Goal: Task Accomplishment & Management: Use online tool/utility

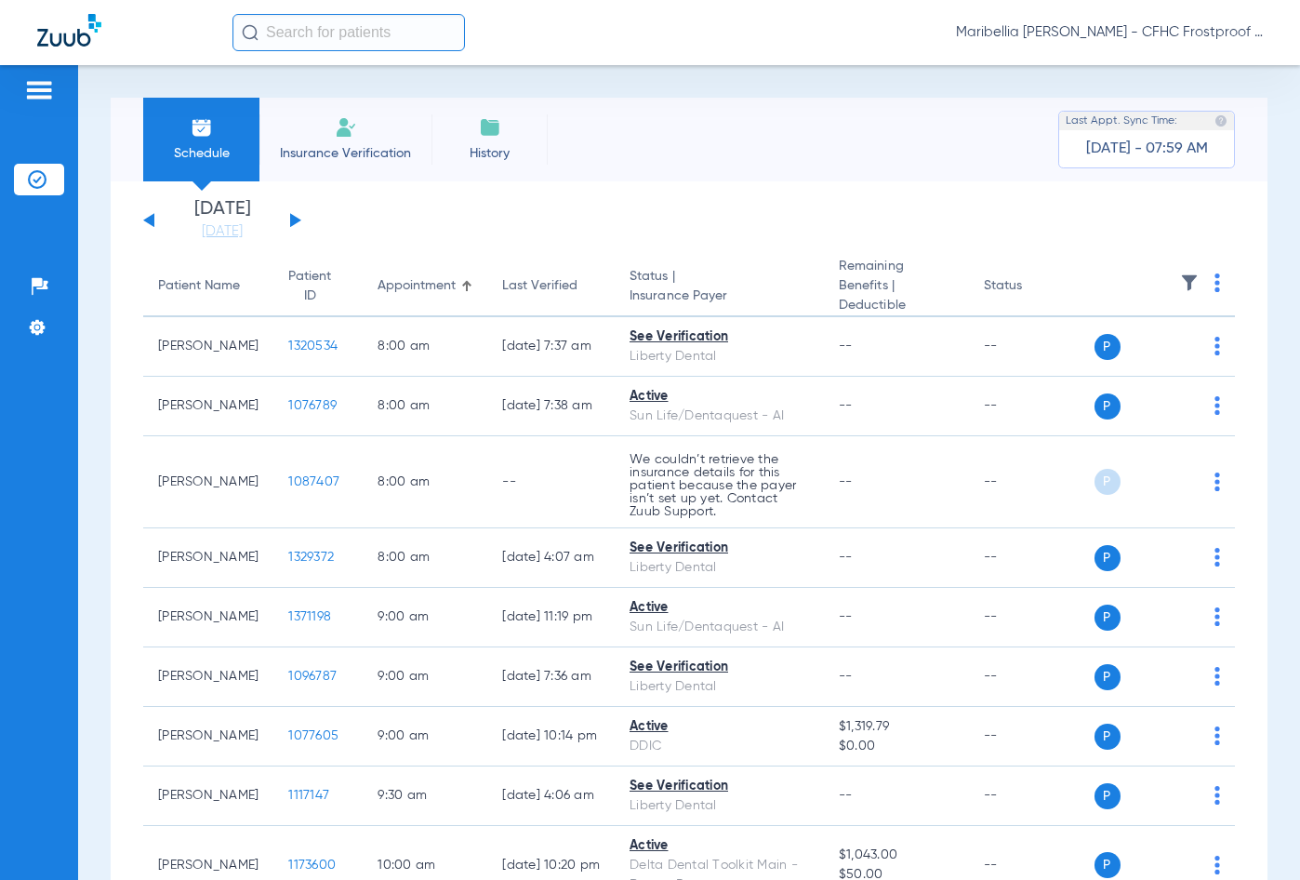
click at [291, 219] on button at bounding box center [295, 220] width 11 height 14
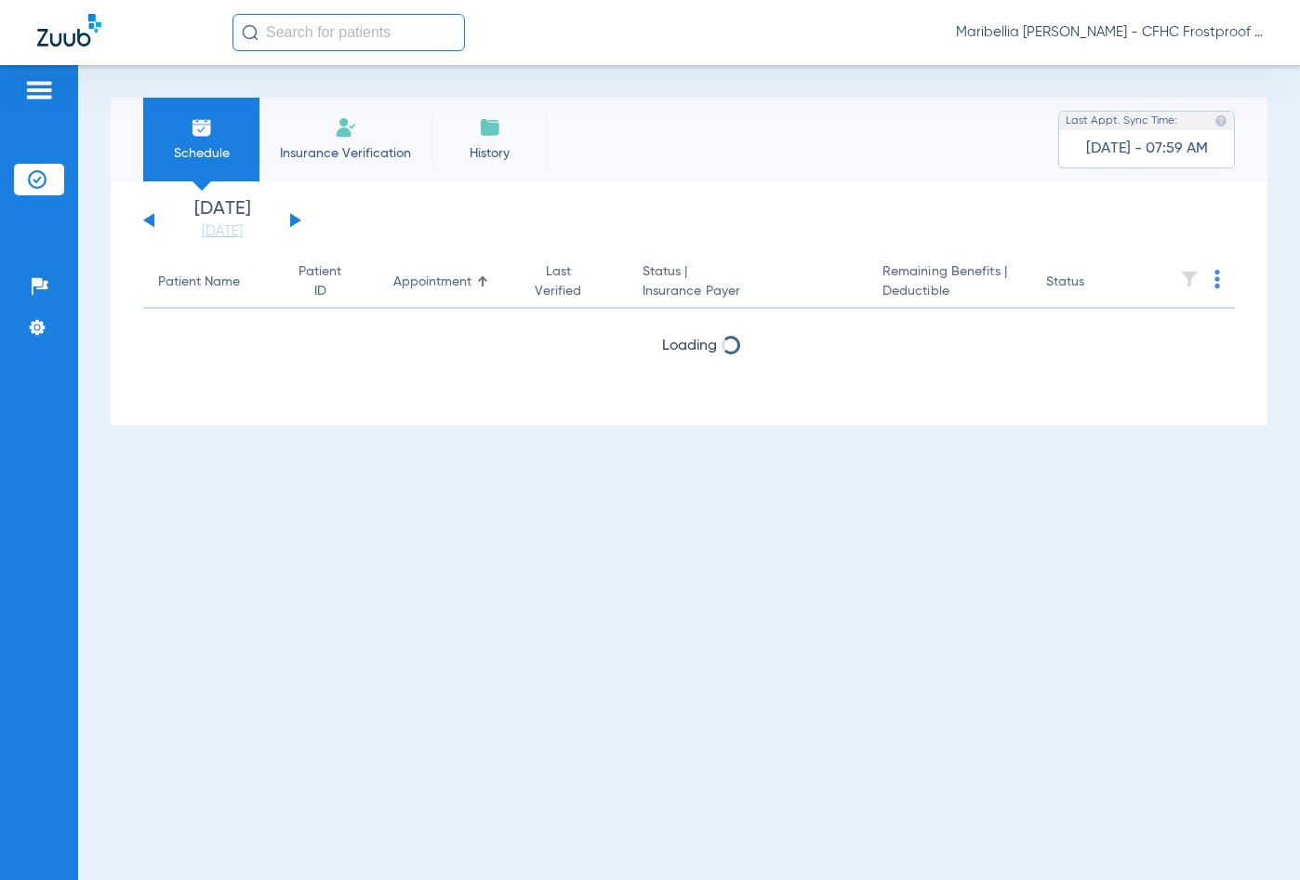
click at [291, 219] on button at bounding box center [295, 220] width 11 height 14
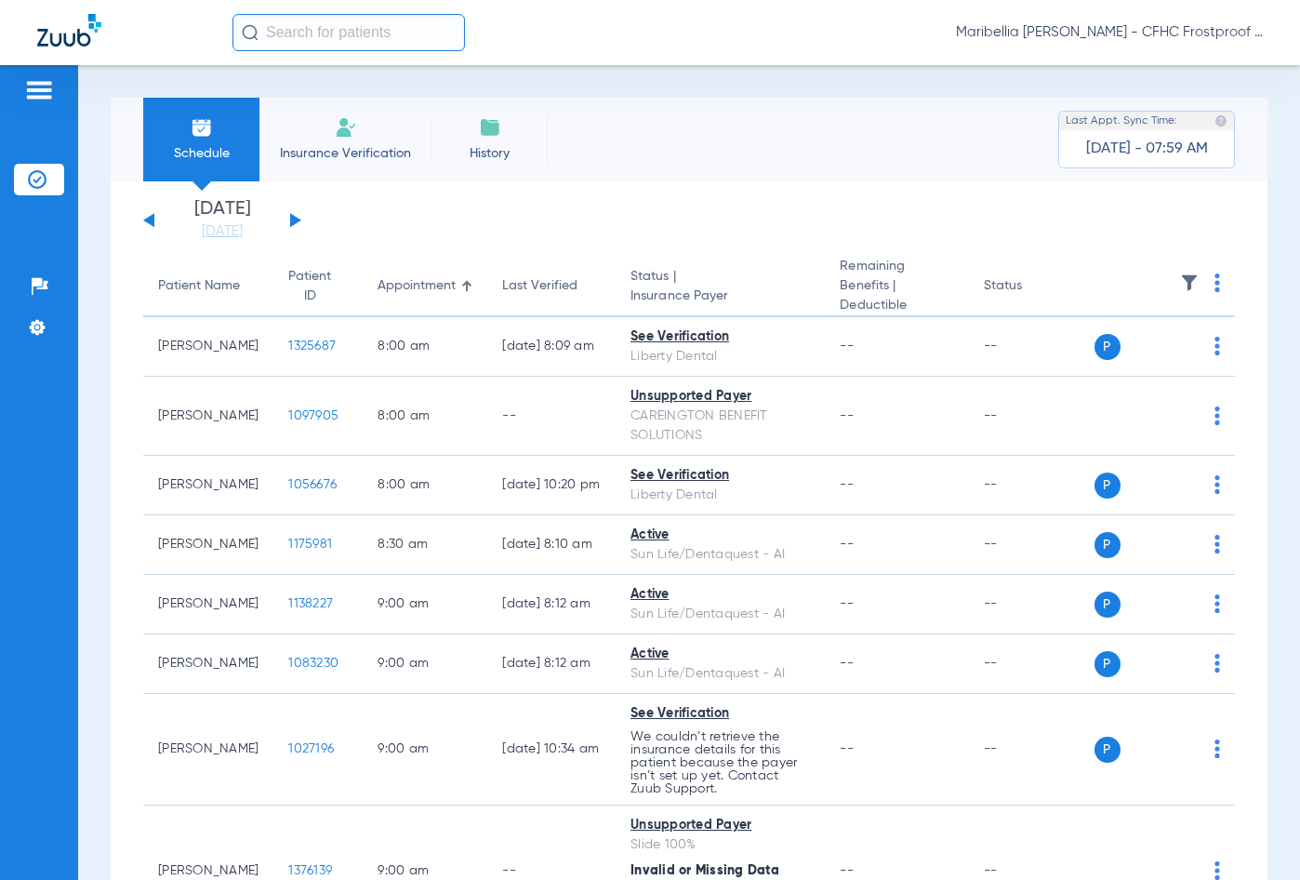
click at [291, 219] on button at bounding box center [295, 220] width 11 height 14
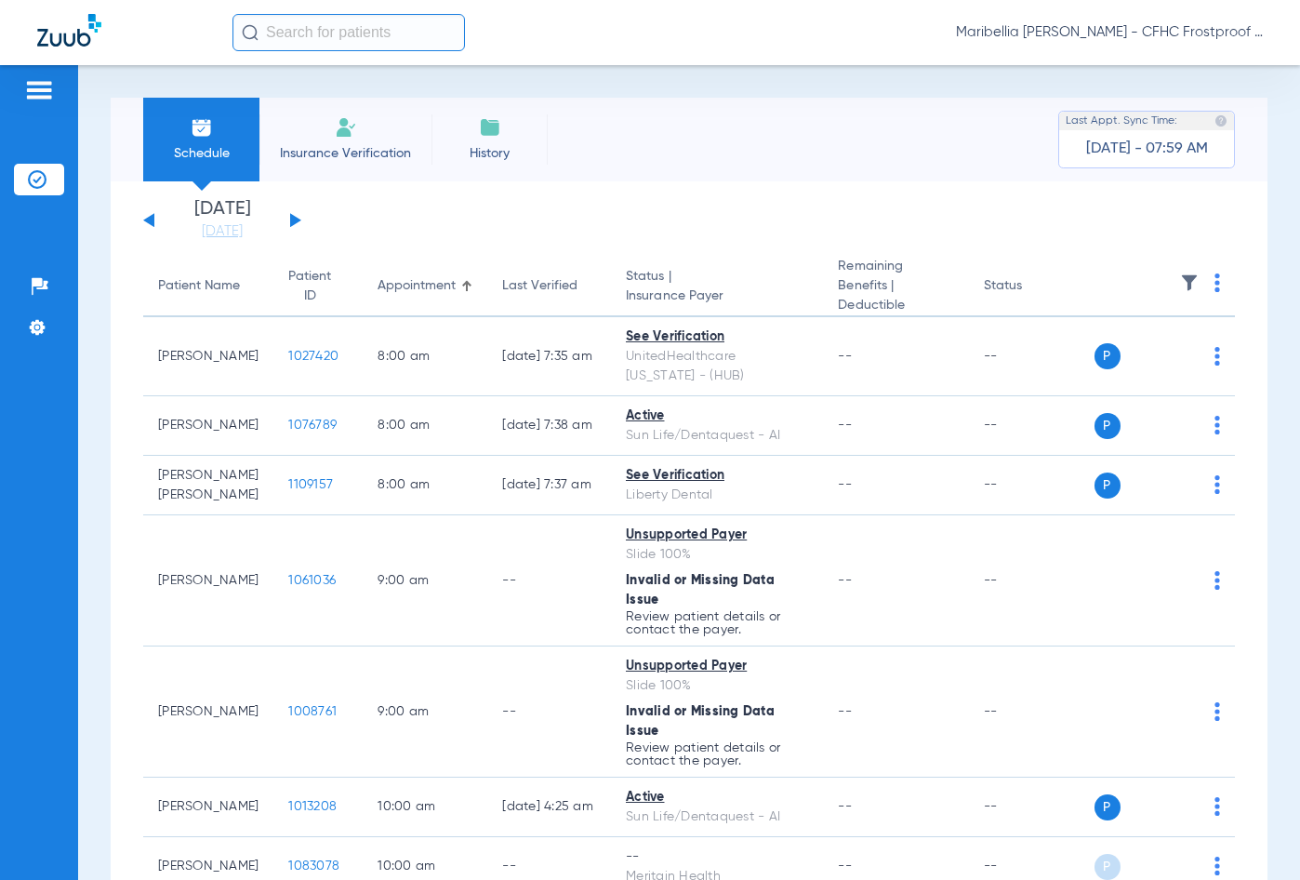
click at [1199, 288] on th at bounding box center [1165, 287] width 141 height 60
click at [1215, 288] on img at bounding box center [1218, 282] width 6 height 19
click at [1169, 368] on button "Verify All" at bounding box center [1132, 357] width 146 height 37
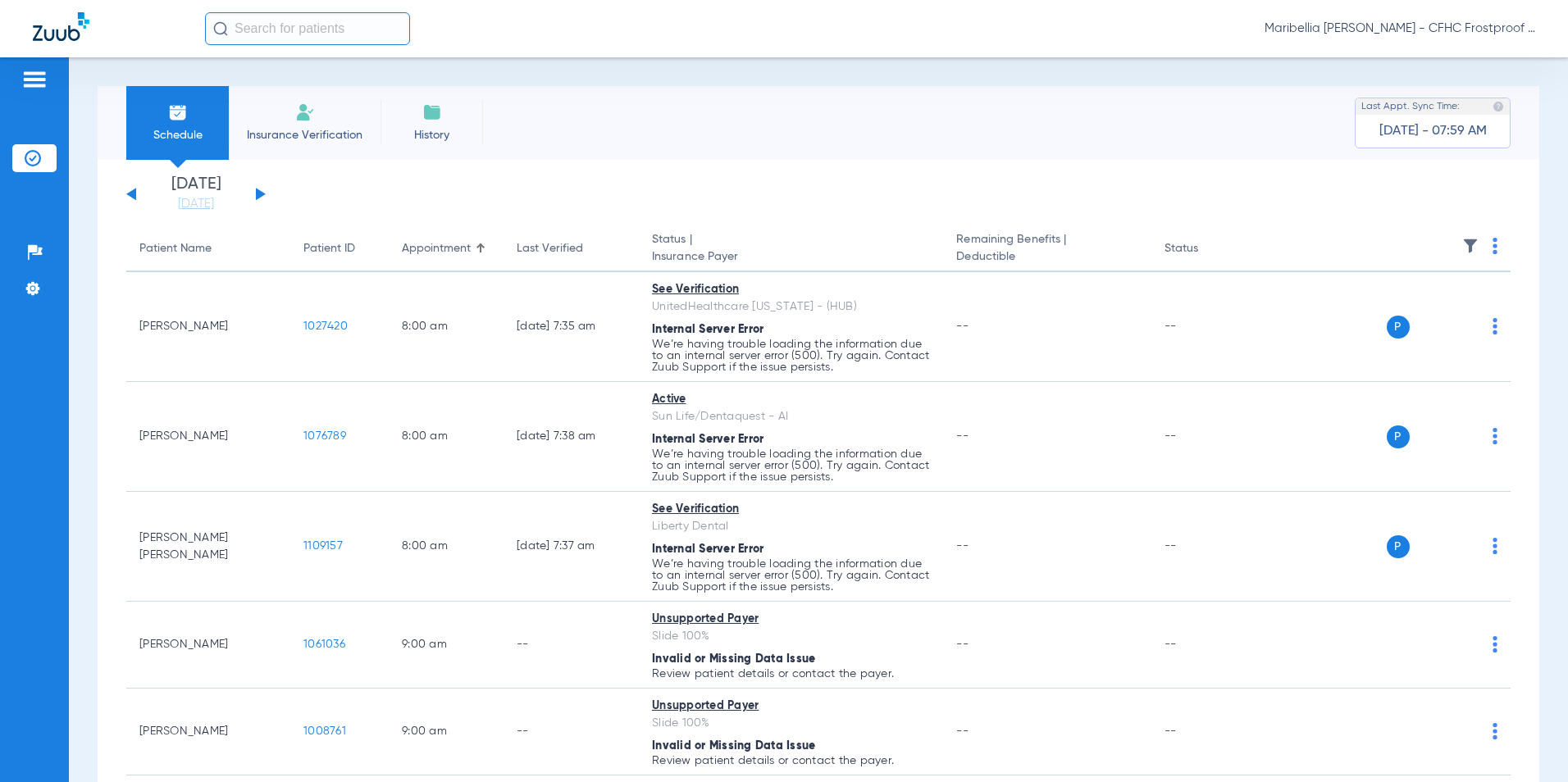
click at [1139, 196] on app-single-date-navigator "[DATE] [DATE] [DATE] [DATE] [DATE] [DATE] [DATE] [DATE] [DATE] [DATE] [DATE] [D…" at bounding box center [818, 194] width 1385 height 36
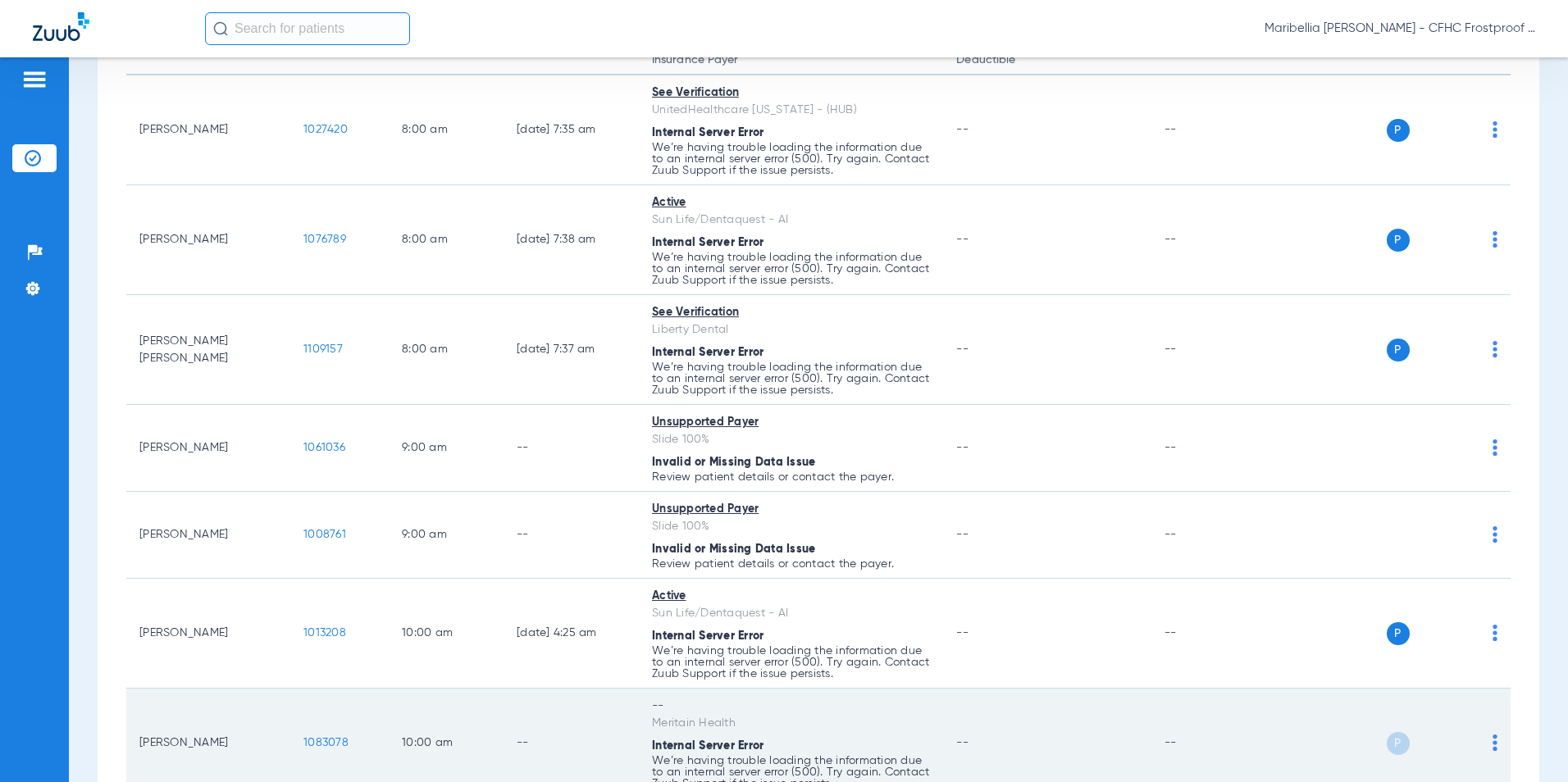
scroll to position [246, 0]
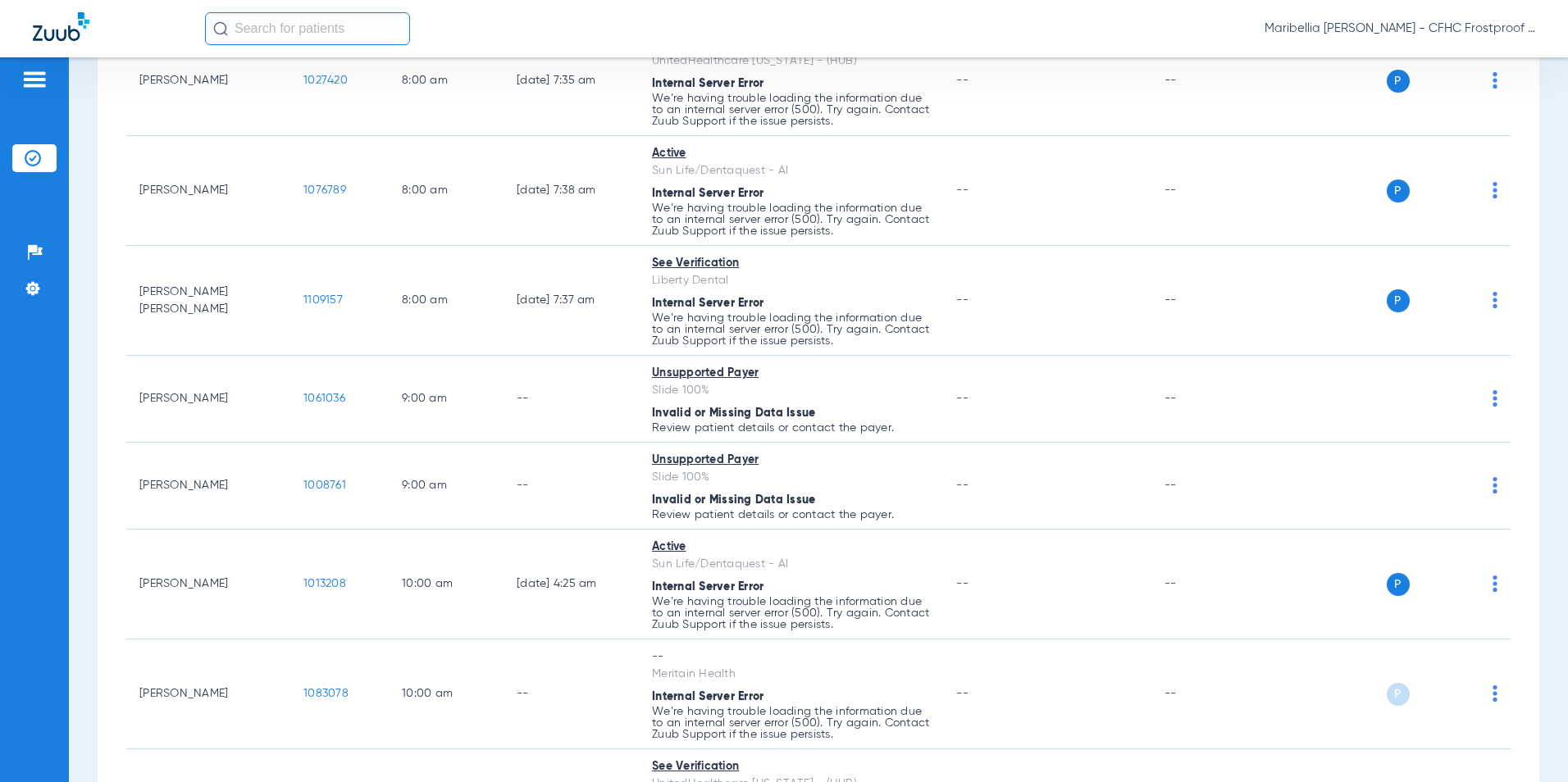
click at [23, 30] on div "Maribellia [PERSON_NAME] - CFHC Frostproof Dental" at bounding box center [784, 28] width 1568 height 57
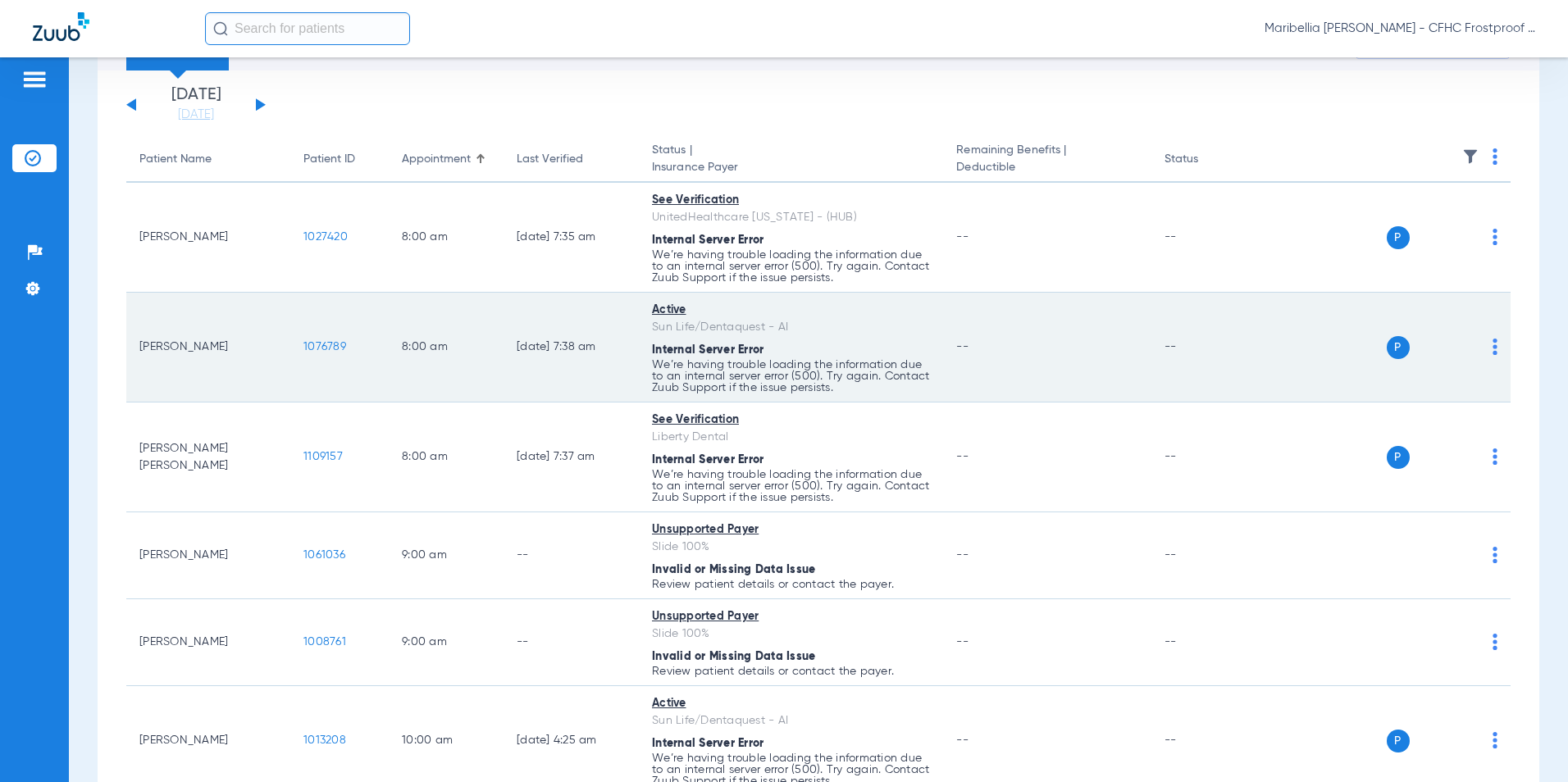
scroll to position [0, 0]
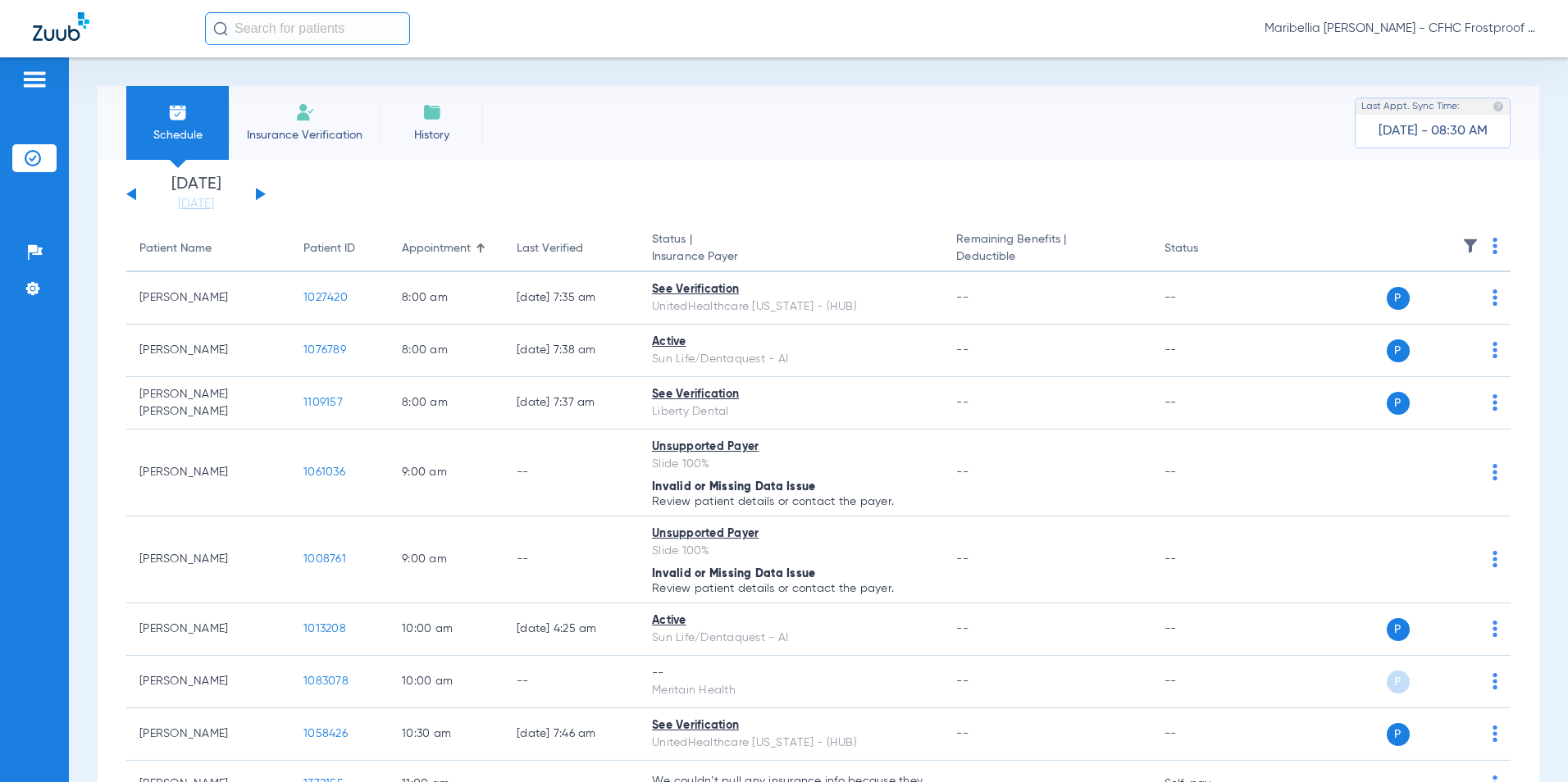
click at [1389, 210] on app-single-date-navigator "[DATE] [DATE] [DATE] [DATE] [DATE] [DATE] [DATE] [DATE] [DATE] [DATE] [DATE] [D…" at bounding box center [818, 194] width 1385 height 36
click at [1493, 245] on img at bounding box center [1496, 246] width 5 height 17
click at [1391, 307] on span "Verify All" at bounding box center [1420, 310] width 102 height 11
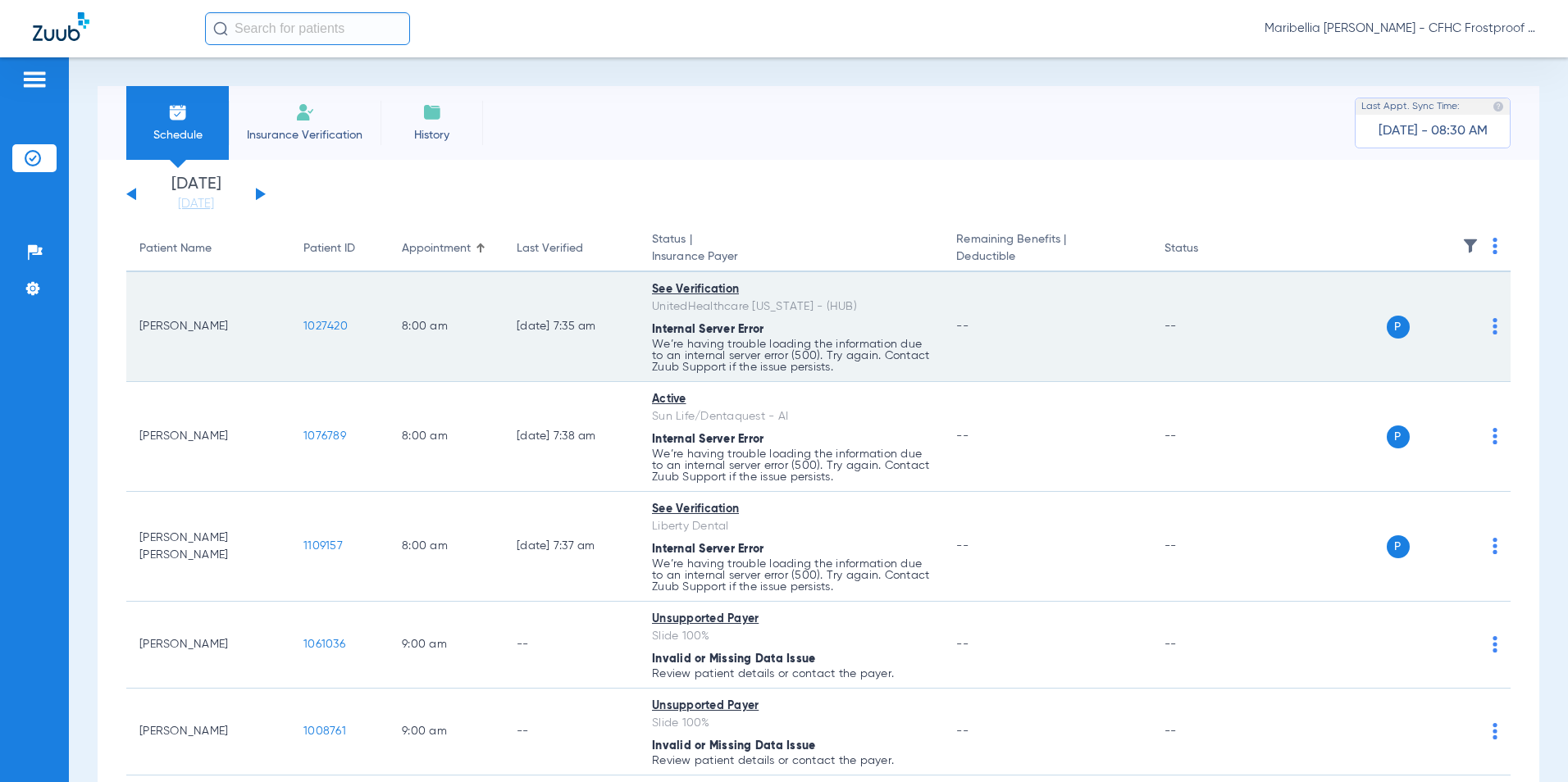
scroll to position [82, 0]
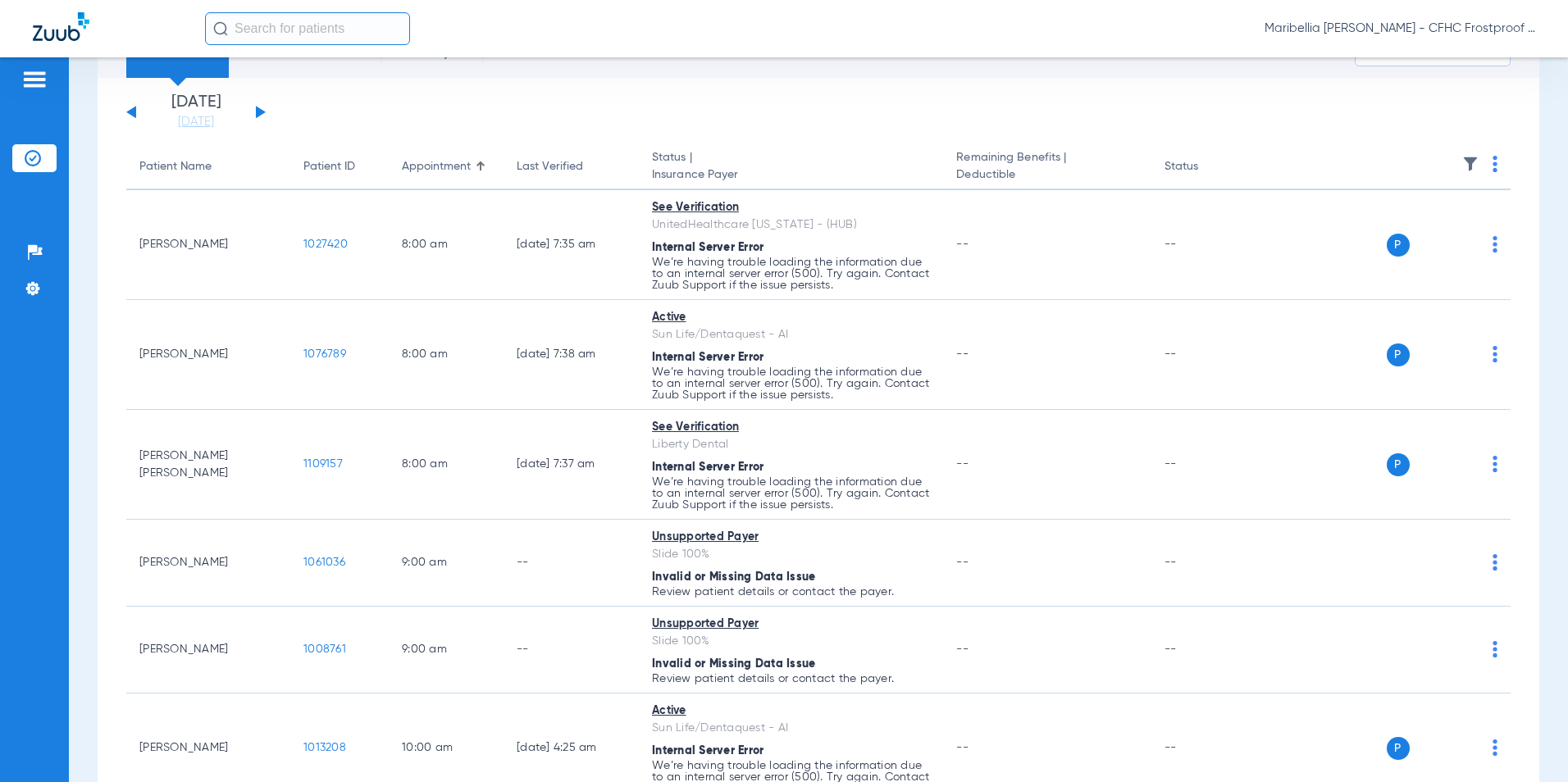
click at [1493, 160] on img at bounding box center [1496, 164] width 5 height 17
click at [1412, 223] on span "Verify All" at bounding box center [1420, 228] width 102 height 11
